Goal: Navigation & Orientation: Find specific page/section

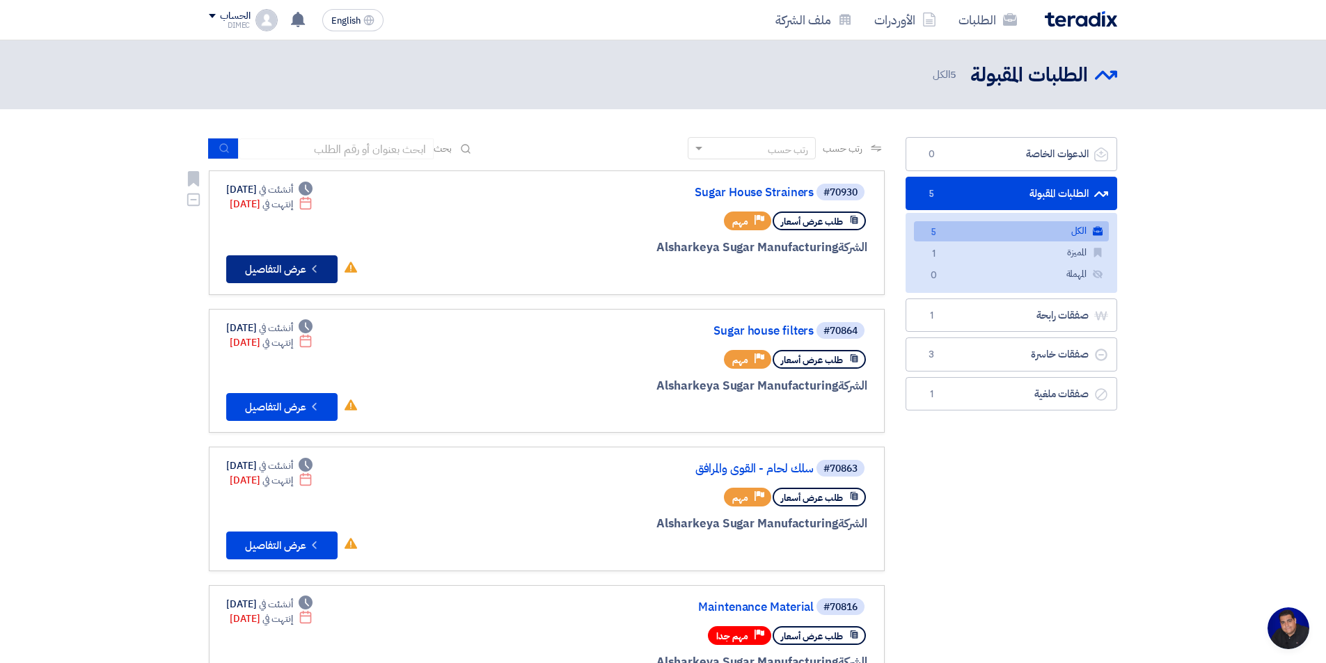
click at [301, 266] on button "Check details عرض التفاصيل" at bounding box center [281, 269] width 111 height 28
click at [277, 405] on button "Check details عرض التفاصيل" at bounding box center [281, 407] width 111 height 28
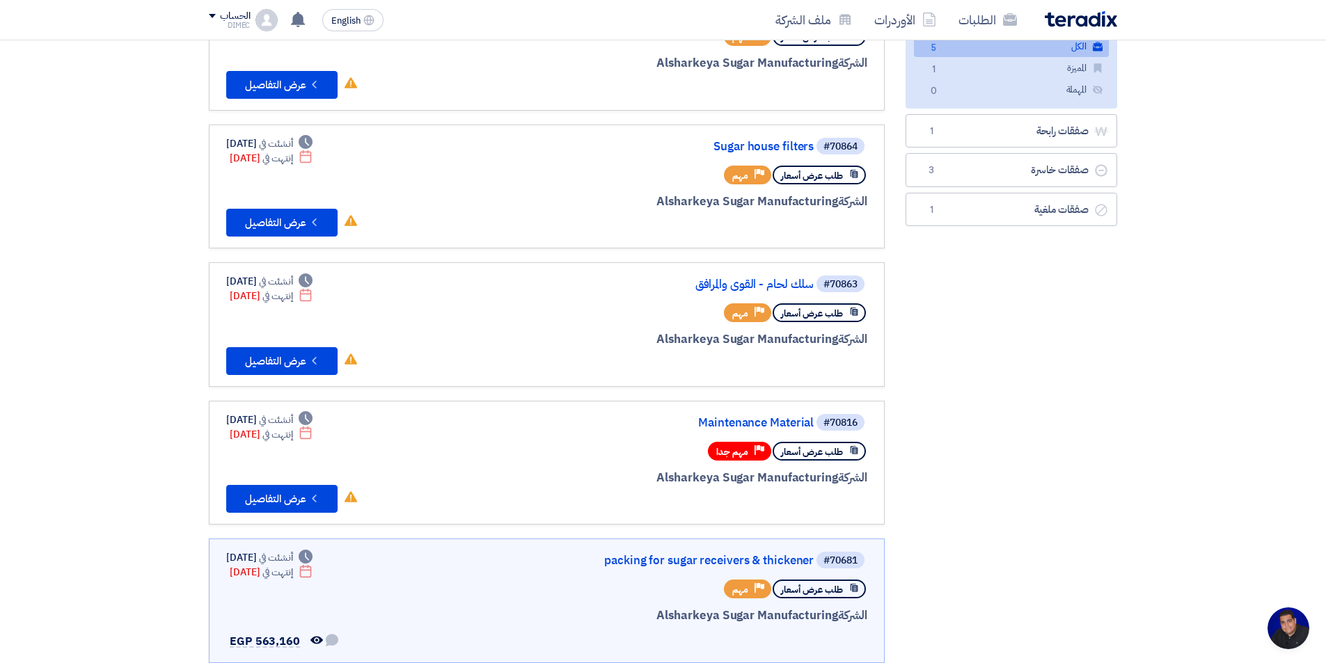
scroll to position [348, 0]
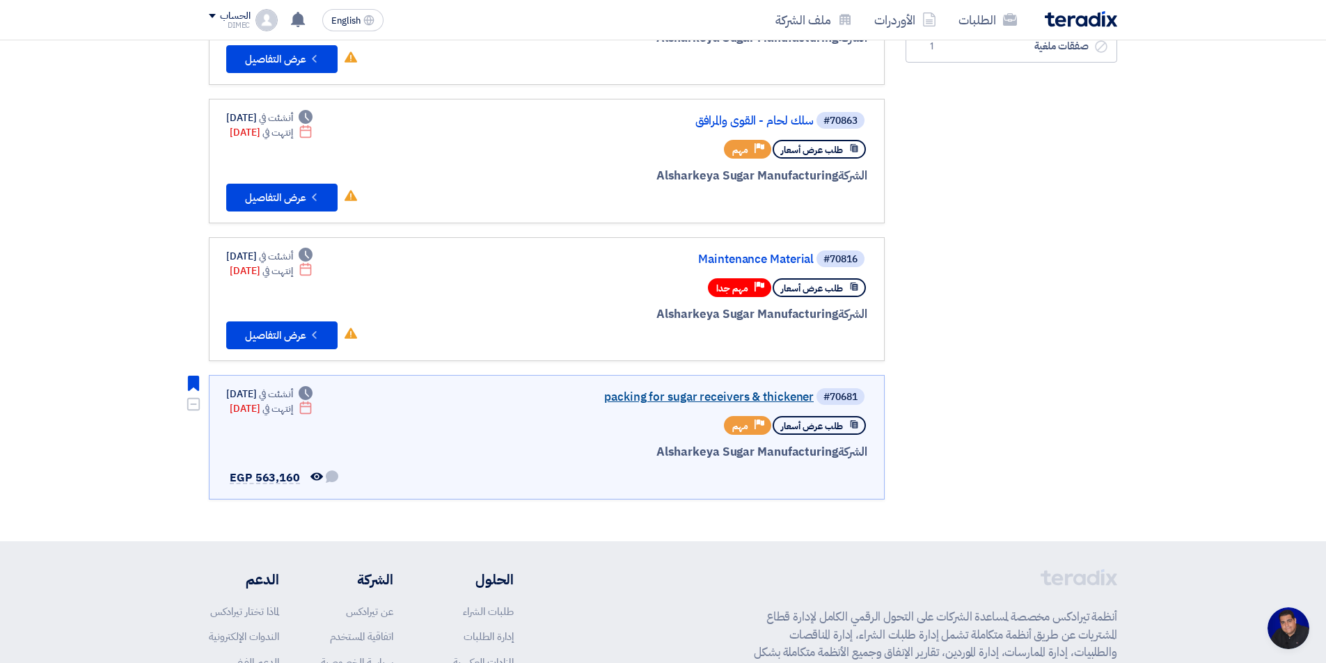
click at [682, 398] on link "packing for sugar receivers & thickener" at bounding box center [674, 397] width 278 height 13
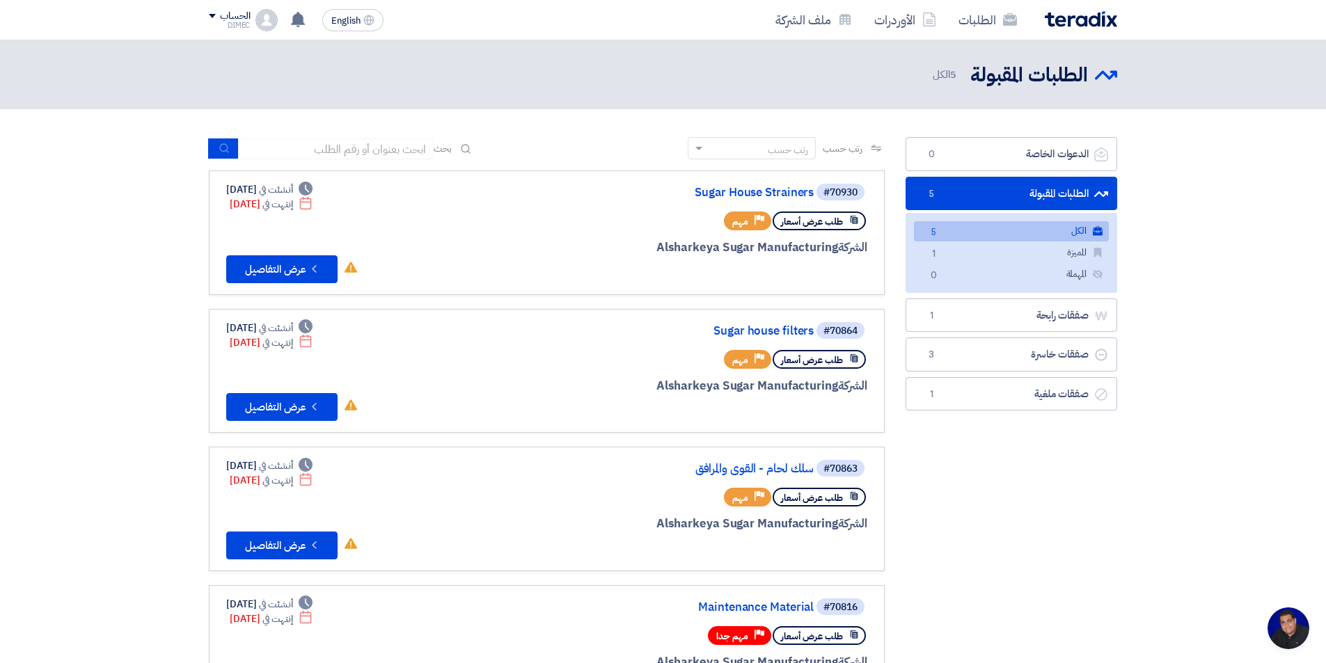
click at [1250, 333] on section "الدعوات الخاصة الدعوات الخاصة 0 الطلبات المقبولة الطلبات المقبولة 5 الكل الكل 5…" at bounding box center [663, 499] width 1326 height 780
